Goal: Obtain resource: Obtain resource

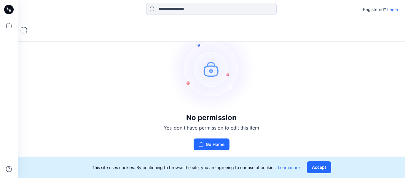
click at [391, 11] on p "Login" at bounding box center [392, 10] width 11 height 6
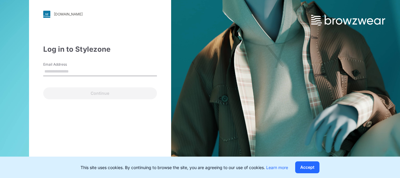
click at [63, 72] on input "Email Address" at bounding box center [100, 71] width 114 height 9
type input "**********"
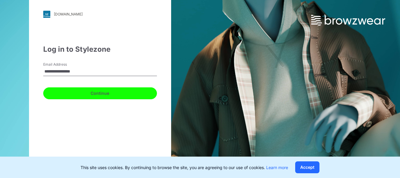
click at [87, 92] on button "Continue" at bounding box center [100, 93] width 114 height 12
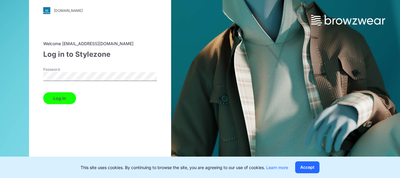
click at [65, 101] on button "Log in" at bounding box center [59, 98] width 33 height 12
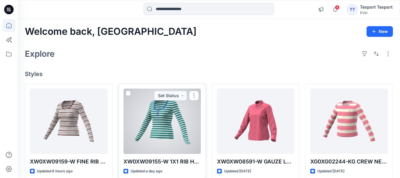
click at [160, 108] on div at bounding box center [163, 120] width 78 height 65
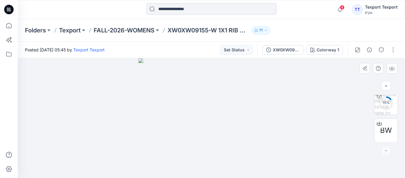
scroll to position [31, 0]
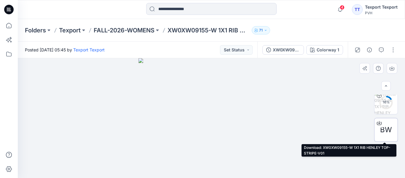
click at [386, 130] on span "BW" at bounding box center [386, 129] width 12 height 11
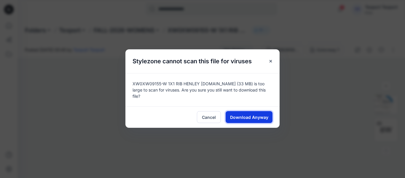
click at [249, 119] on span "Download Anyway" at bounding box center [249, 117] width 38 height 6
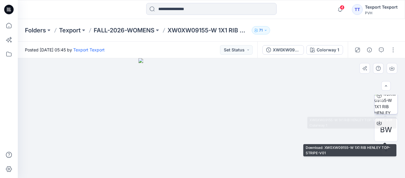
click at [385, 102] on img at bounding box center [385, 102] width 23 height 23
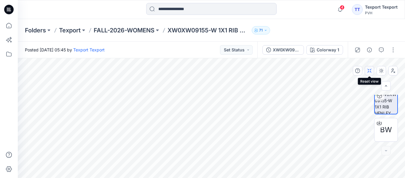
click at [370, 71] on icon "button" at bounding box center [369, 70] width 5 height 5
click at [356, 50] on icon "button" at bounding box center [357, 49] width 3 height 3
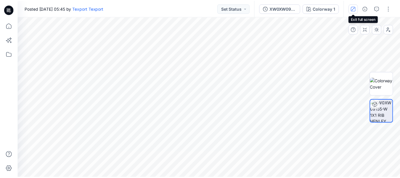
scroll to position [0, 0]
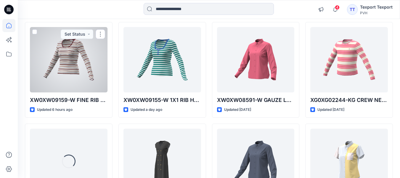
scroll to position [30, 0]
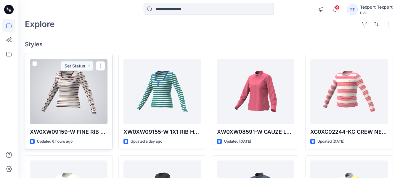
click at [72, 92] on div at bounding box center [69, 91] width 78 height 65
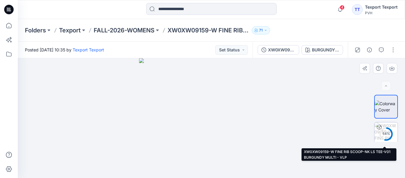
click at [385, 133] on div "54 %" at bounding box center [386, 133] width 14 height 5
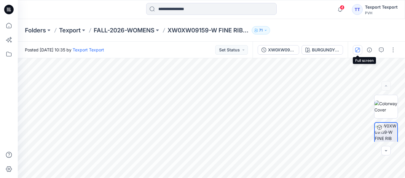
click at [356, 51] on icon "button" at bounding box center [357, 49] width 5 height 5
